Goal: Task Accomplishment & Management: Manage account settings

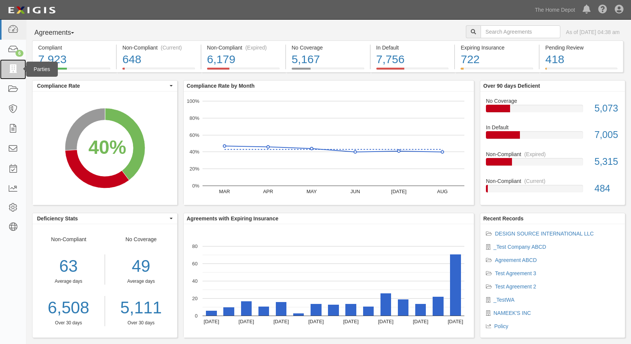
click at [11, 66] on icon at bounding box center [13, 69] width 11 height 9
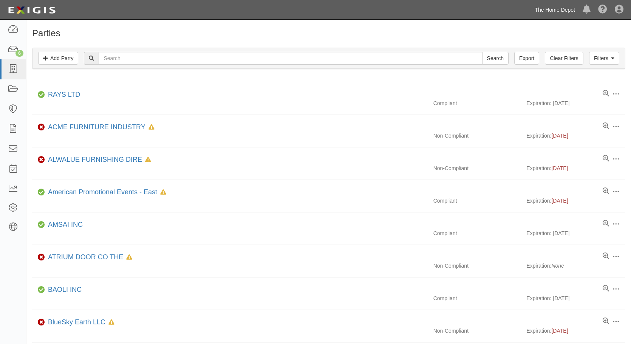
click at [560, 8] on link "The Home Depot" at bounding box center [555, 9] width 48 height 15
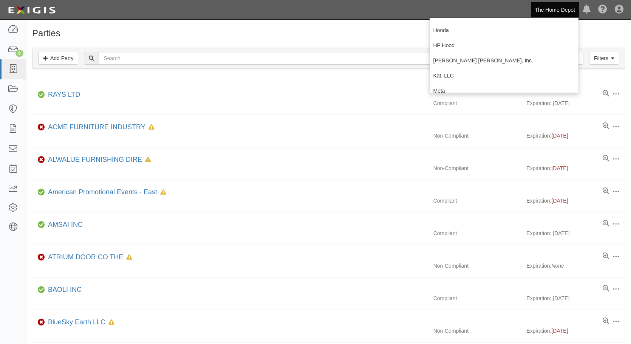
scroll to position [236, 0]
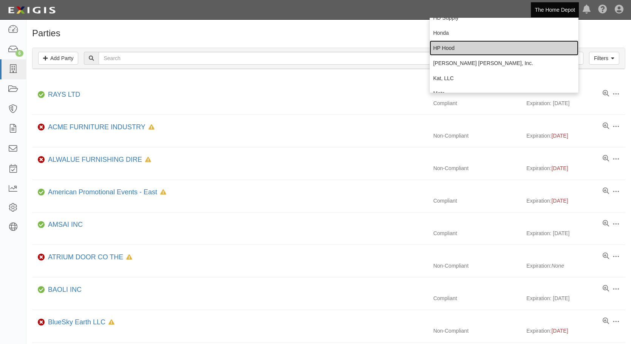
click at [450, 46] on link "HP Hood" at bounding box center [504, 47] width 149 height 15
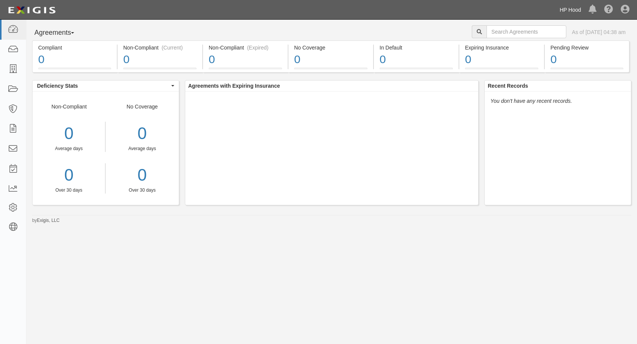
click at [568, 9] on link "HP Hood" at bounding box center [569, 9] width 29 height 15
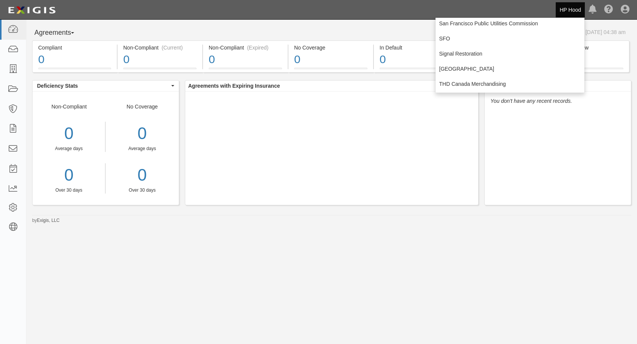
scroll to position [501, 0]
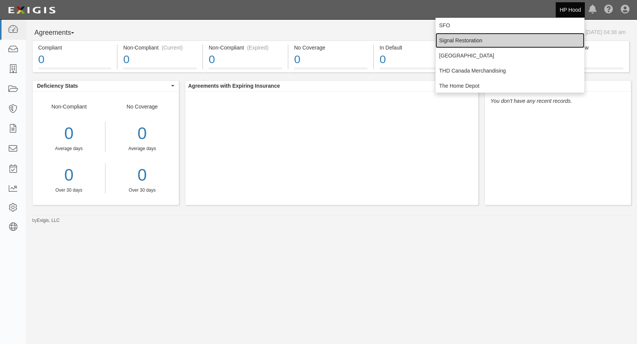
click at [454, 37] on link "Signal Restoration" at bounding box center [509, 40] width 149 height 15
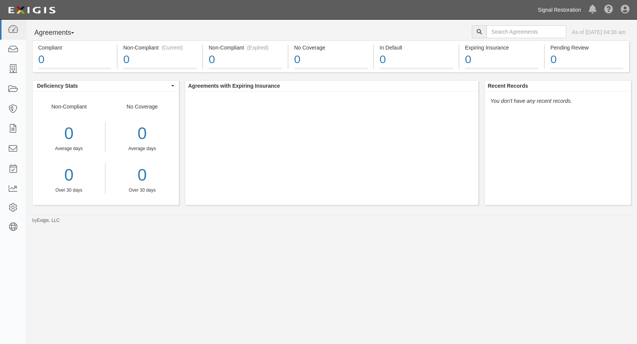
click at [552, 7] on link "Signal Restoration" at bounding box center [559, 9] width 51 height 15
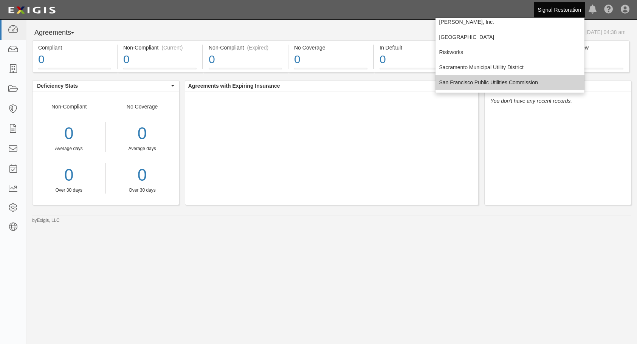
scroll to position [441, 0]
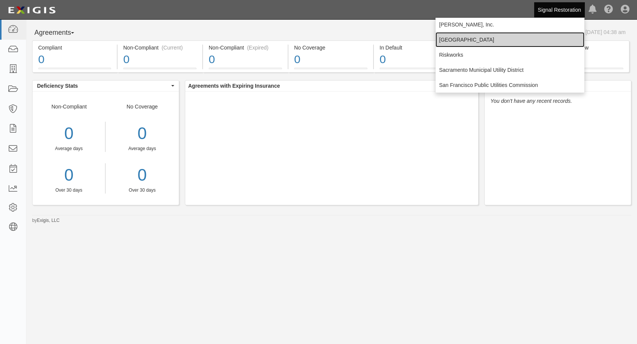
click at [469, 39] on link "[GEOGRAPHIC_DATA]" at bounding box center [509, 39] width 149 height 15
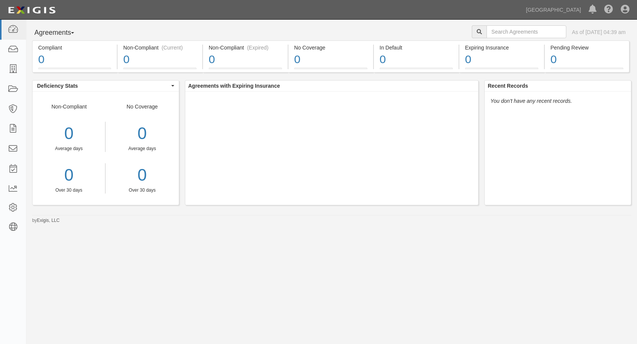
click at [422, 25] on div "Agreements Parties Agreements Coverages As of [DATE] 04:39 am" at bounding box center [331, 32] width 610 height 15
